Goal: Task Accomplishment & Management: Use online tool/utility

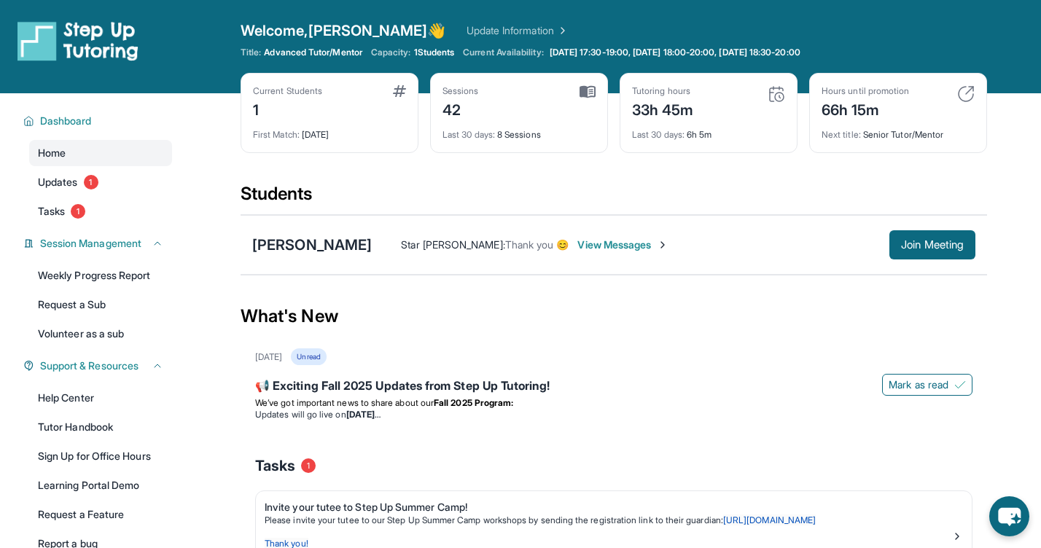
drag, startPoint x: 826, startPoint y: 0, endPoint x: 839, endPoint y: 63, distance: 63.9
click at [839, 63] on div "Open sidebar Welcome, [PERSON_NAME] 👋 Update Information Title: Advanced Tutor/…" at bounding box center [520, 46] width 1041 height 93
click at [954, 254] on button "Join Meeting" at bounding box center [933, 244] width 86 height 29
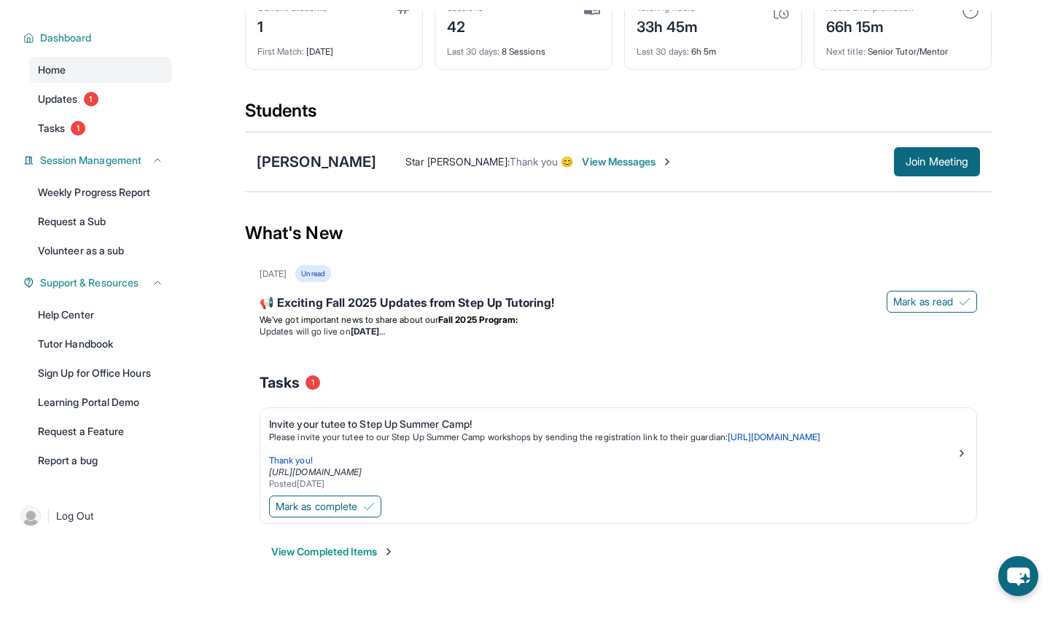
scroll to position [93, 0]
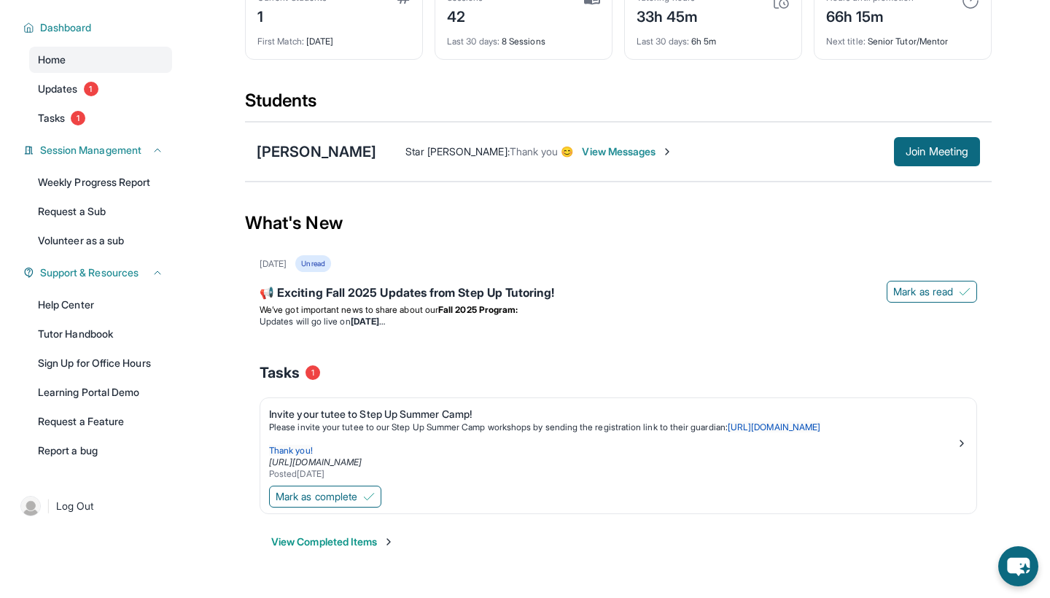
click at [372, 508] on div "Mark as complete" at bounding box center [618, 498] width 716 height 31
click at [372, 503] on button "Mark as complete" at bounding box center [325, 497] width 112 height 22
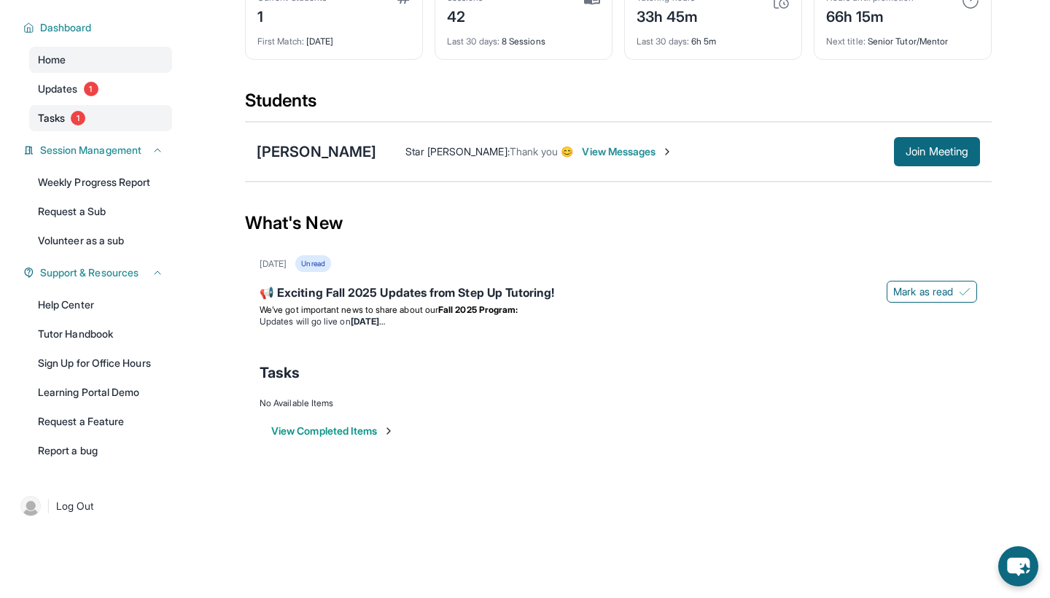
click at [125, 115] on link "Tasks 1" at bounding box center [100, 118] width 143 height 26
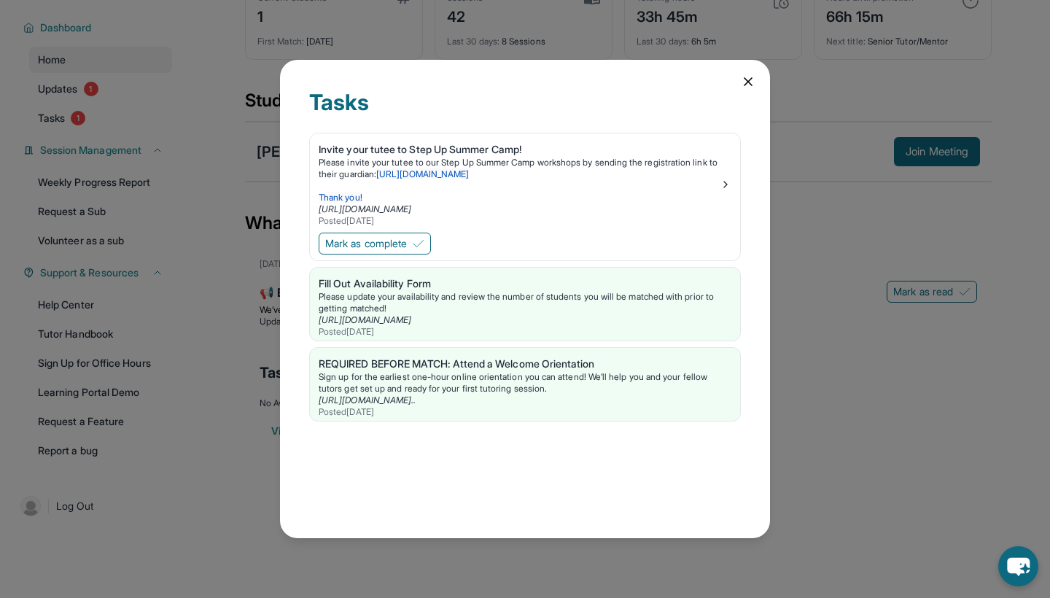
click at [742, 79] on icon at bounding box center [748, 81] width 15 height 15
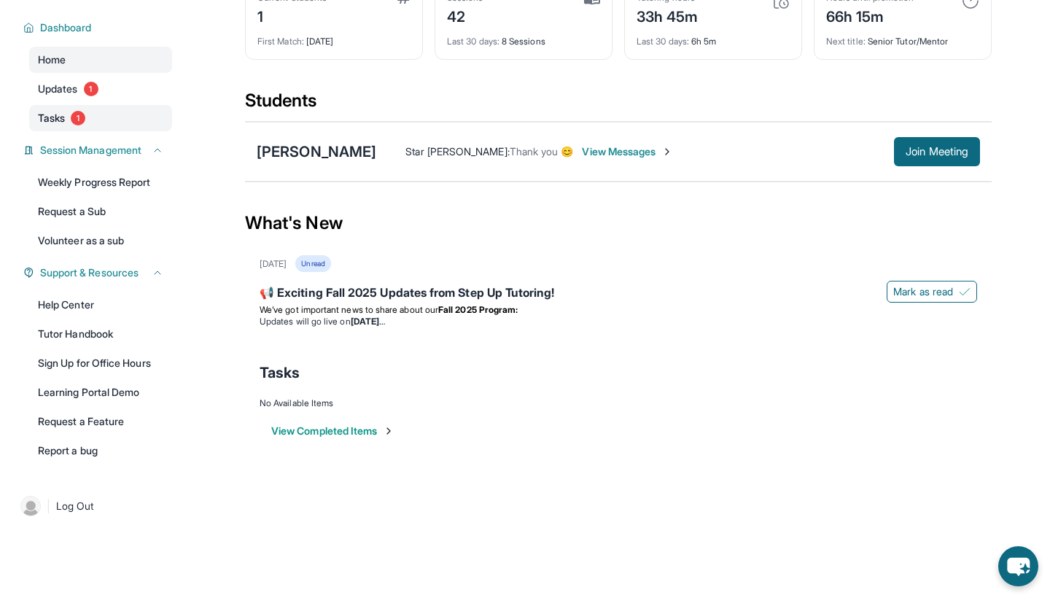
click at [137, 109] on link "Tasks 1" at bounding box center [100, 118] width 143 height 26
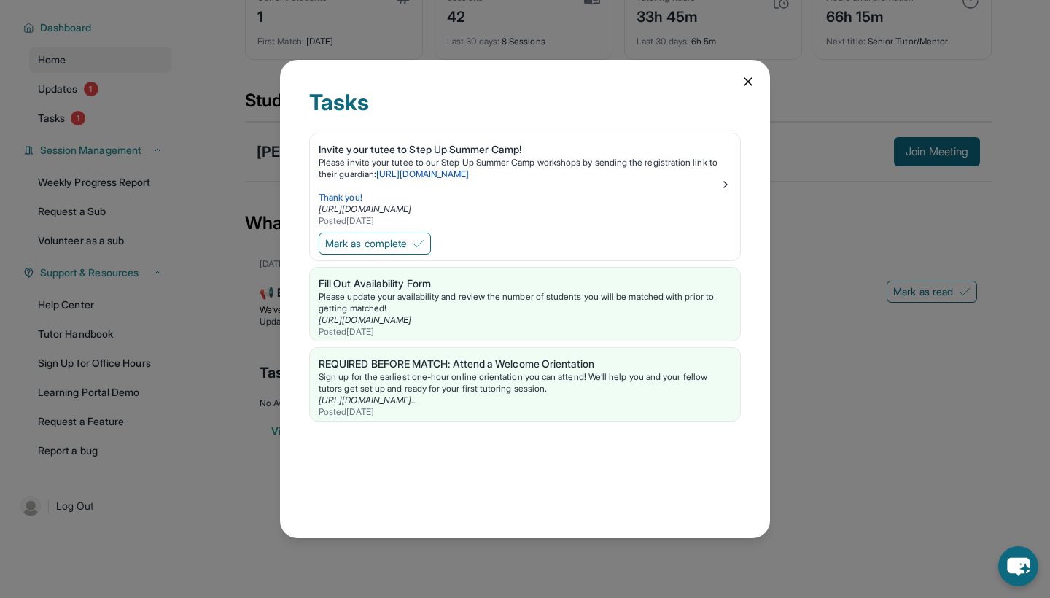
click at [137, 93] on div "Tasks Invite your tutee to Step Up Summer Camp! Please invite your tutee to our…" at bounding box center [525, 299] width 1050 height 598
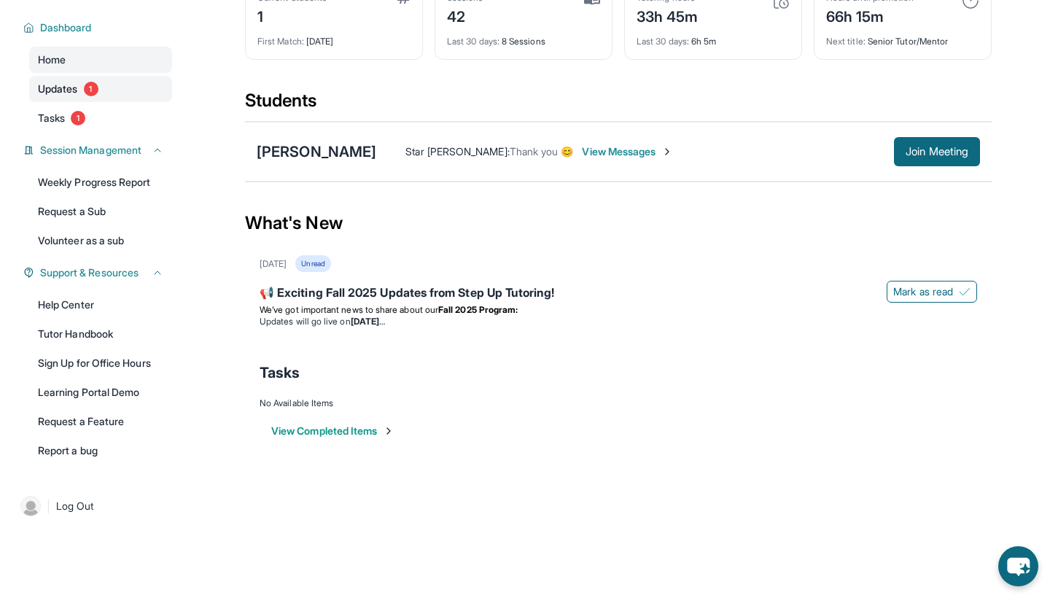
click at [151, 98] on link "Updates 1" at bounding box center [100, 89] width 143 height 26
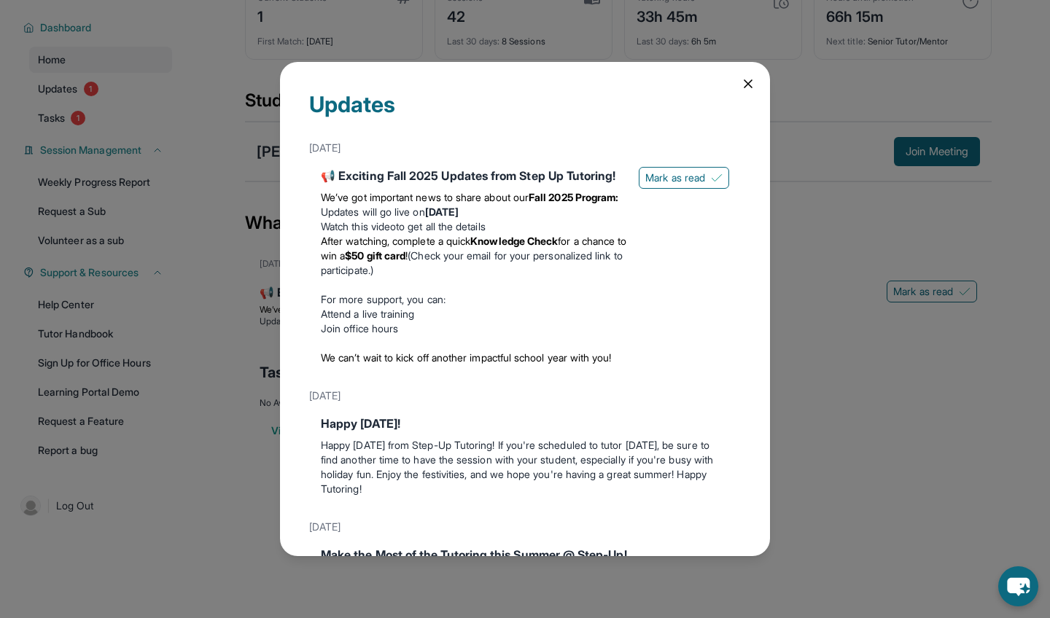
click at [753, 73] on div "Updates August 27th 📢 Exciting Fall 2025 Updates from Step Up Tutoring! We’ve g…" at bounding box center [525, 309] width 490 height 494
click at [750, 81] on icon at bounding box center [748, 83] width 7 height 7
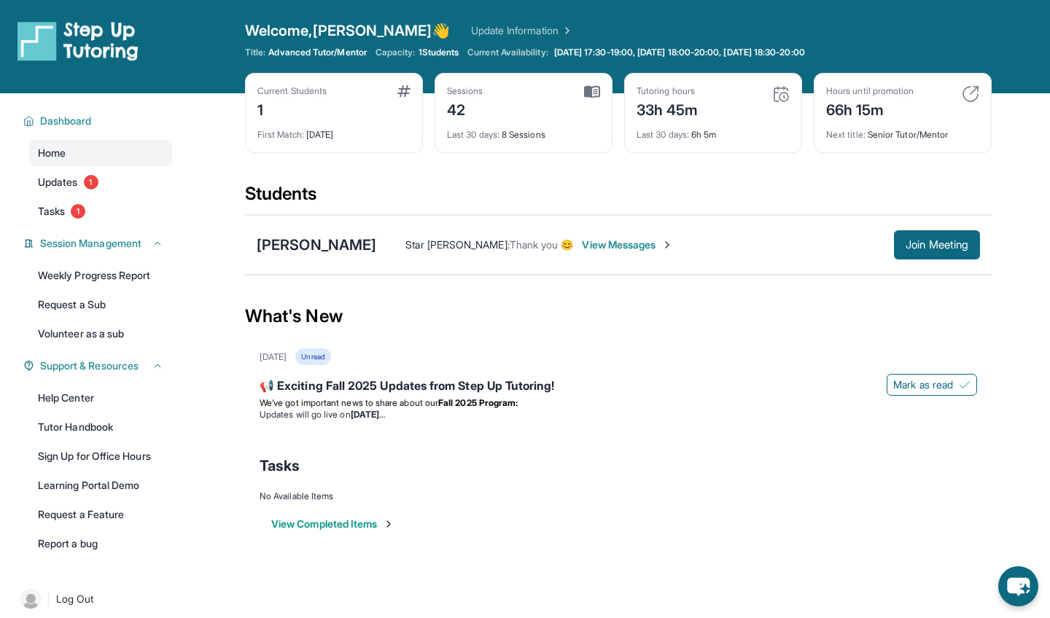
scroll to position [0, 0]
